Goal: Task Accomplishment & Management: Use online tool/utility

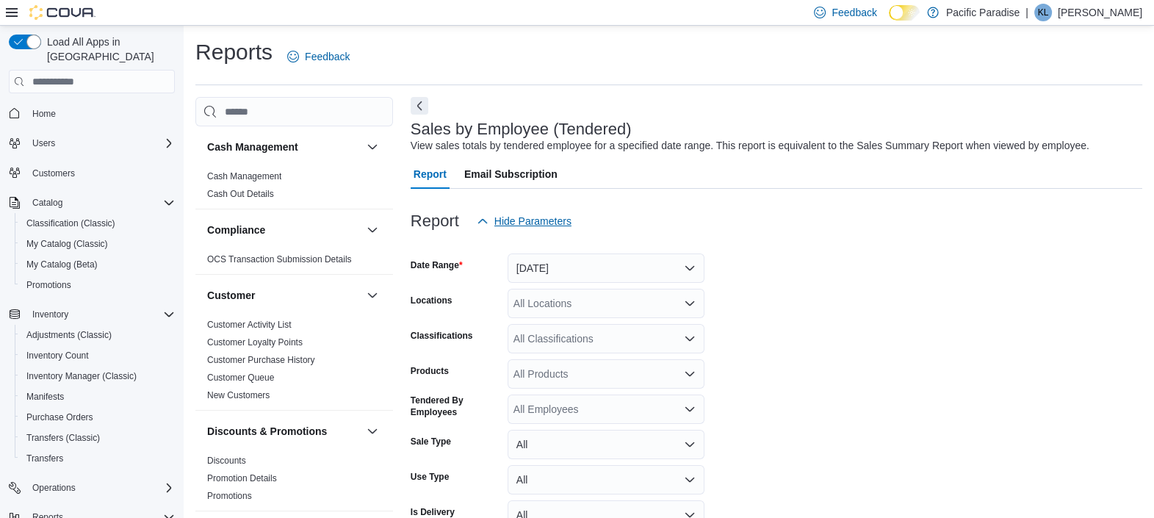
scroll to position [33, 0]
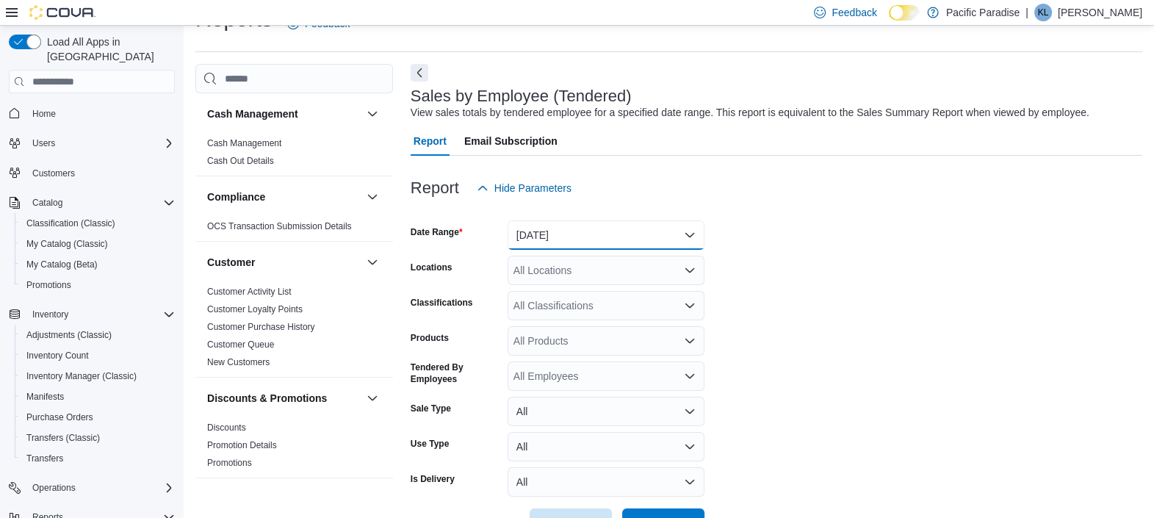
click at [539, 235] on button "Yesterday" at bounding box center [606, 234] width 197 height 29
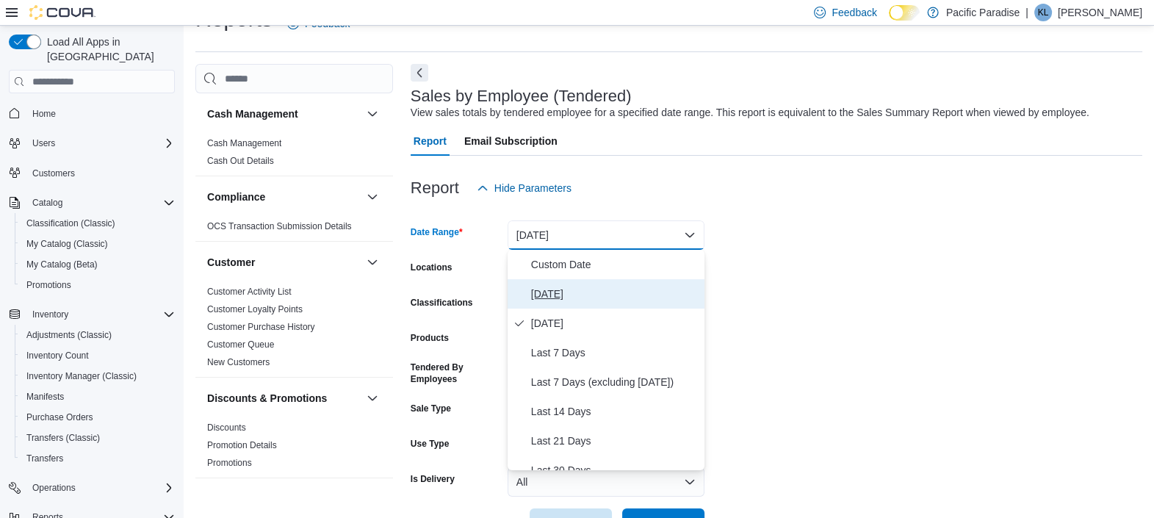
click at [525, 287] on button "Today" at bounding box center [606, 293] width 197 height 29
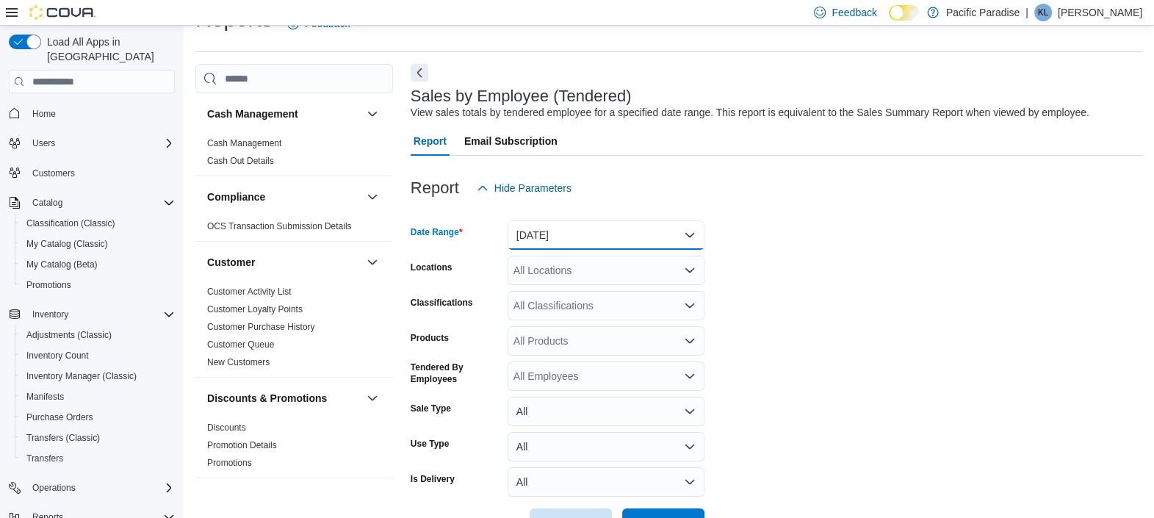
scroll to position [82, 0]
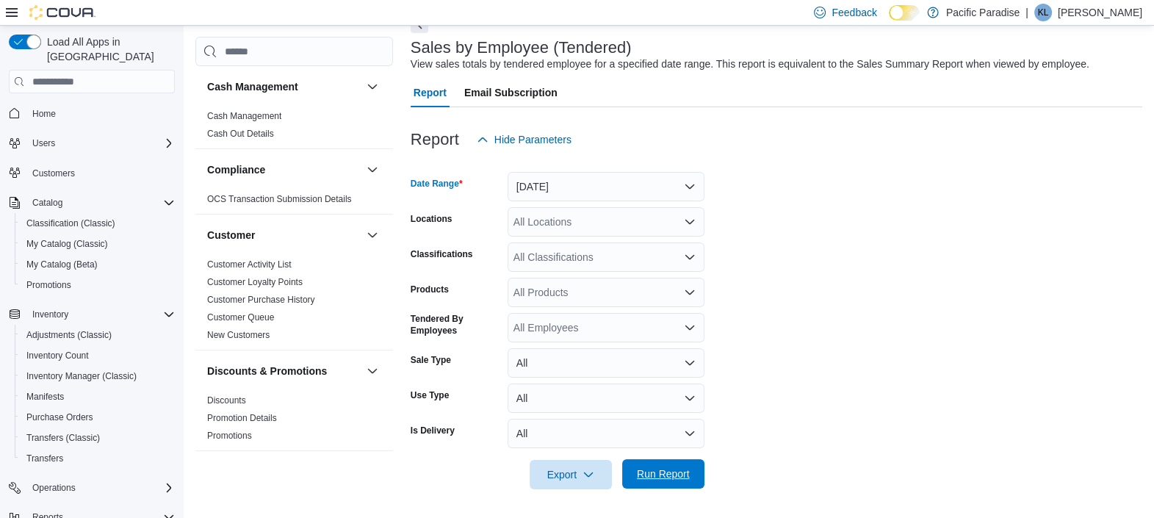
click at [658, 461] on span "Run Report" at bounding box center [663, 473] width 65 height 29
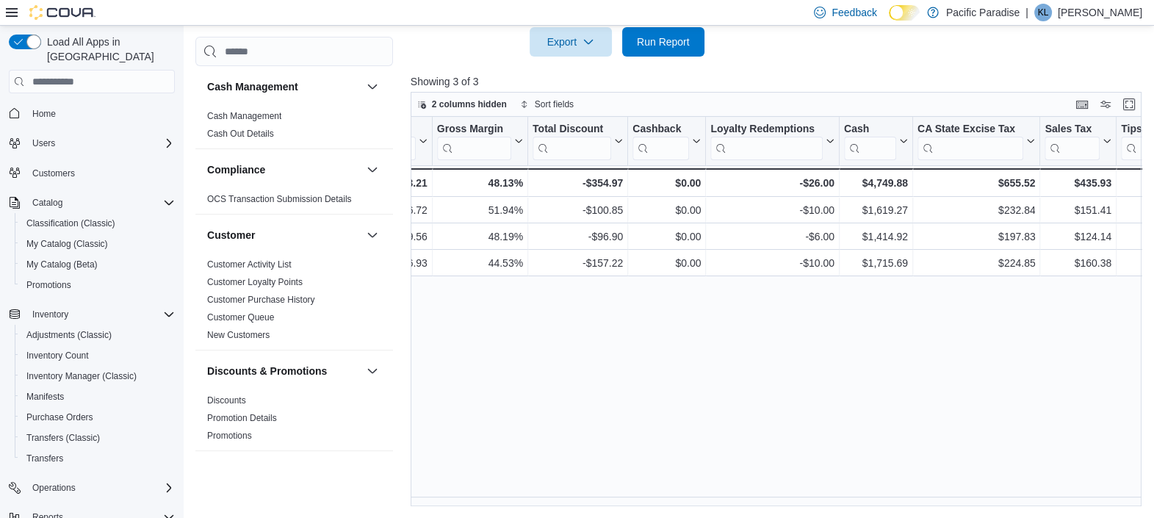
scroll to position [0, 1377]
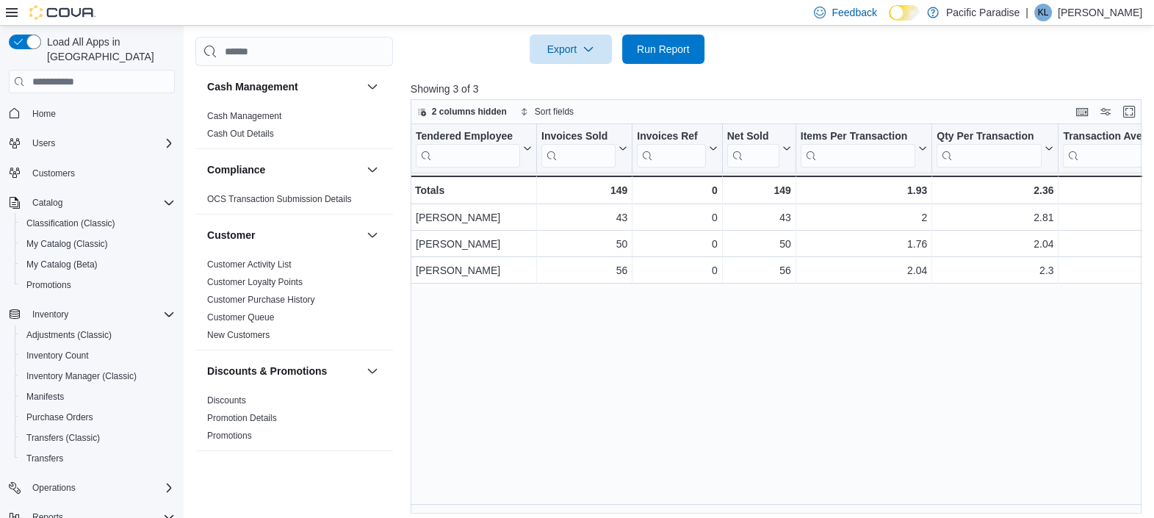
scroll to position [514, 0]
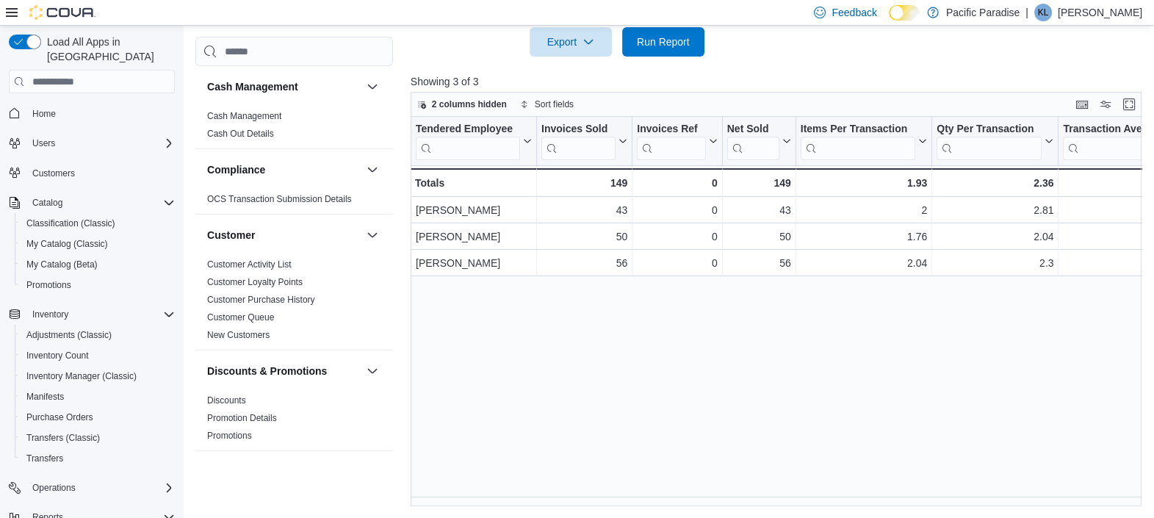
click at [530, 494] on div "Tendered Employee Click to view column header actions Invoices Sold Click to vi…" at bounding box center [780, 311] width 738 height 389
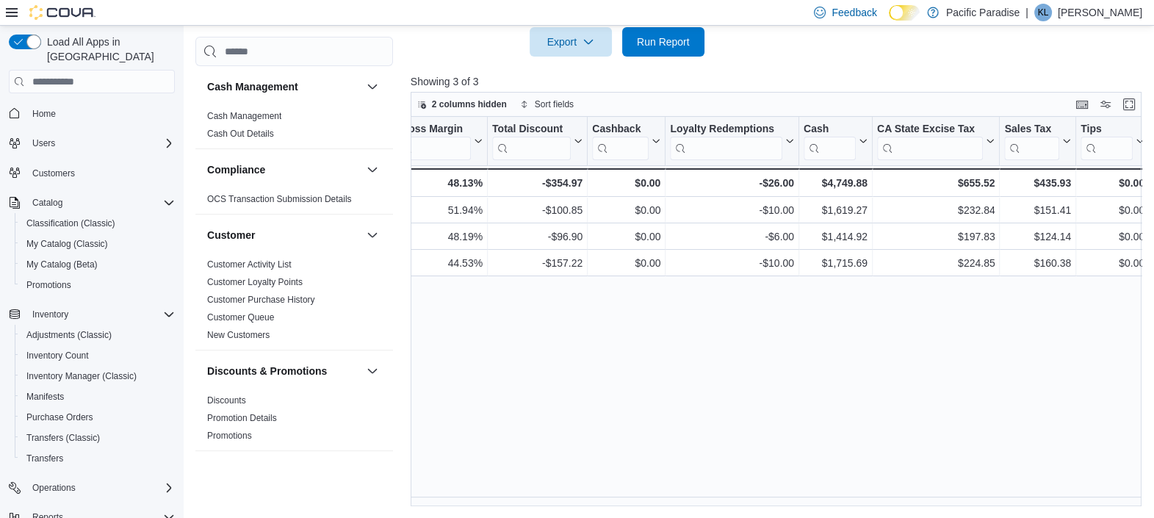
scroll to position [61, 0]
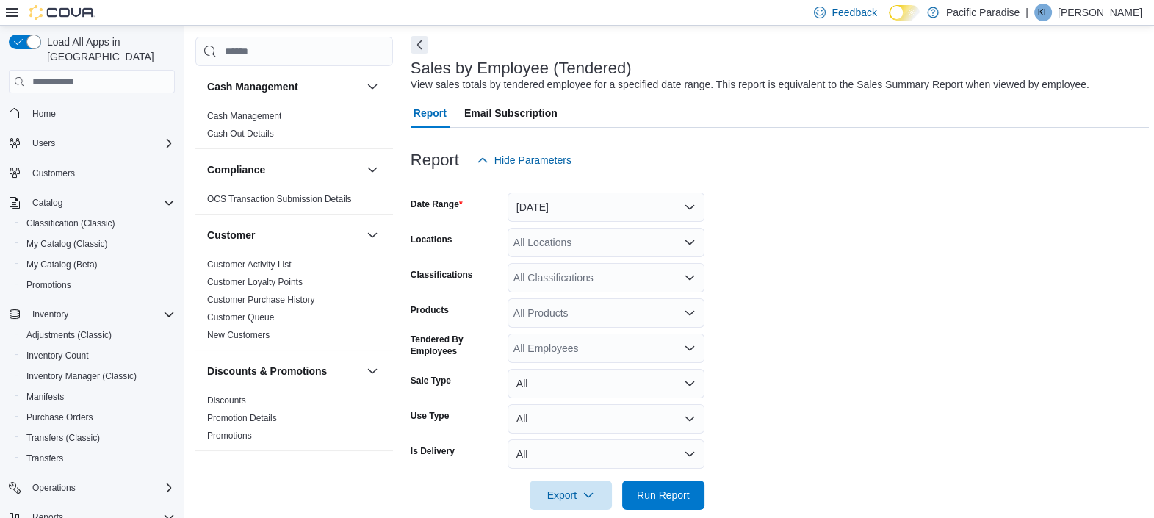
click at [1093, 10] on p "[PERSON_NAME]" at bounding box center [1100, 13] width 84 height 18
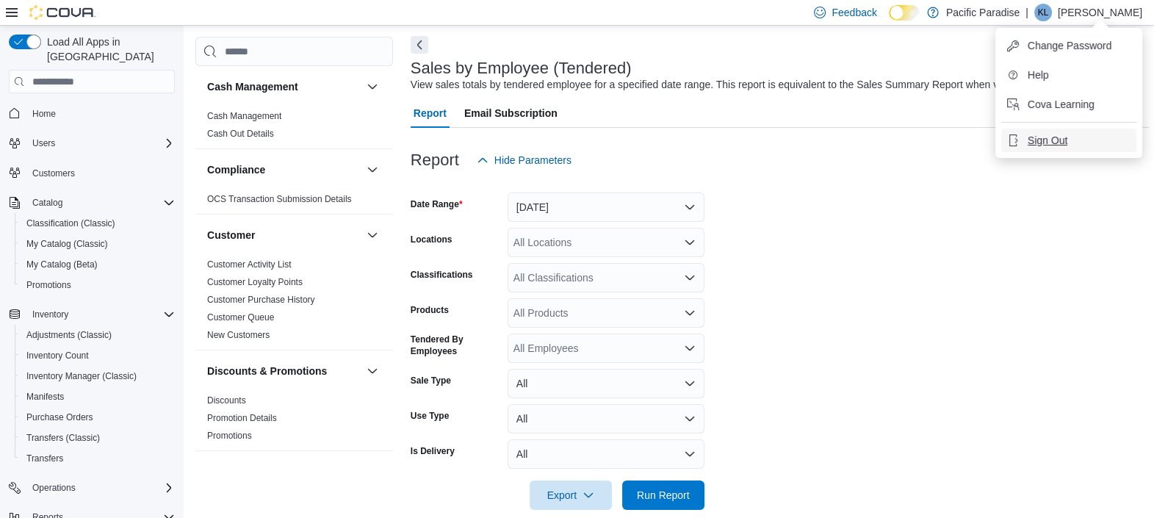
click at [1051, 143] on span "Sign Out" at bounding box center [1048, 140] width 40 height 15
